Goal: Task Accomplishment & Management: Manage account settings

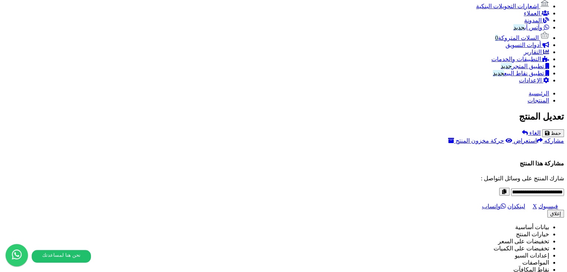
scroll to position [548, 0]
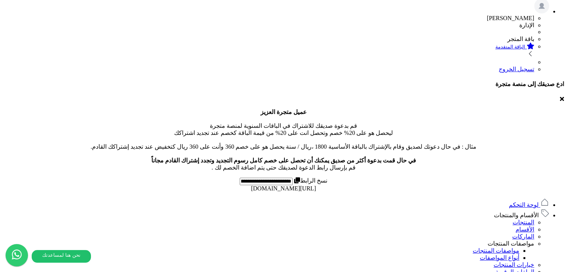
scroll to position [373, 0]
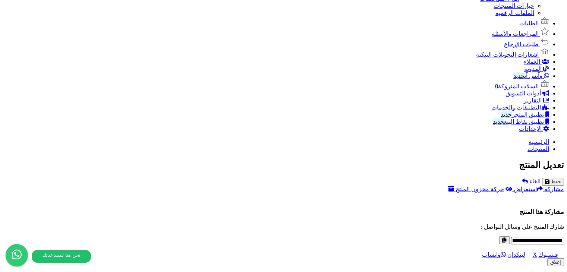
scroll to position [522, 0]
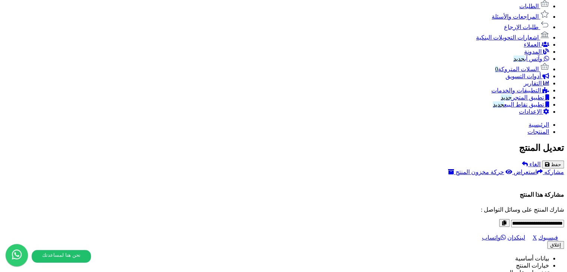
scroll to position [373, 0]
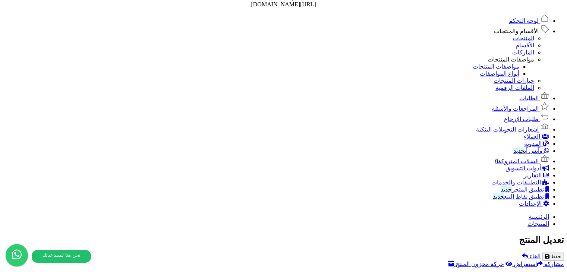
type input "*****"
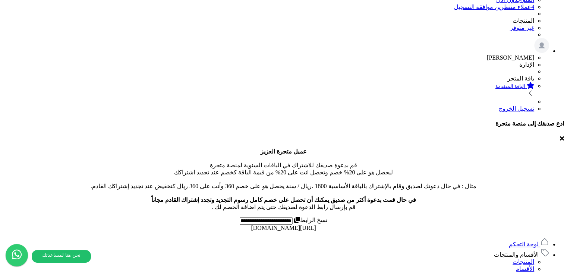
scroll to position [0, 0]
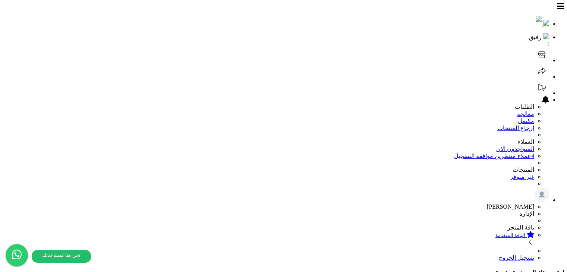
click at [543, 33] on img at bounding box center [546, 36] width 6 height 6
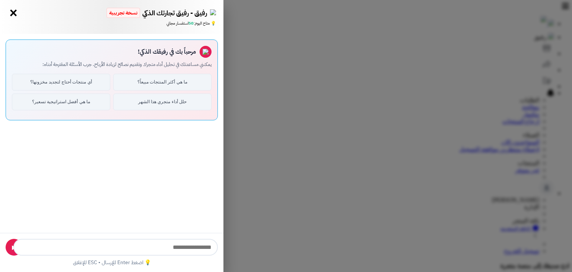
click at [17, 17] on button "×" at bounding box center [13, 13] width 12 height 12
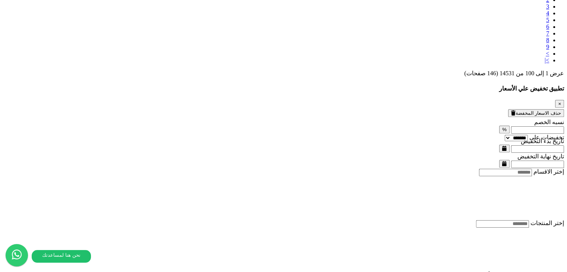
scroll to position [3553, 0]
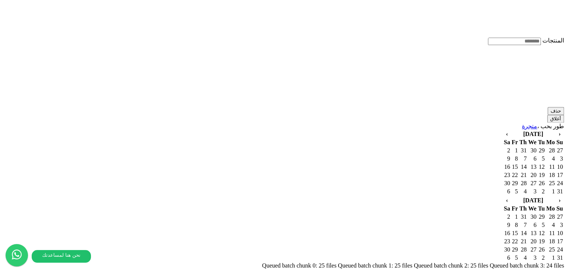
scroll to position [4153, 0]
